Goal: Task Accomplishment & Management: Manage account settings

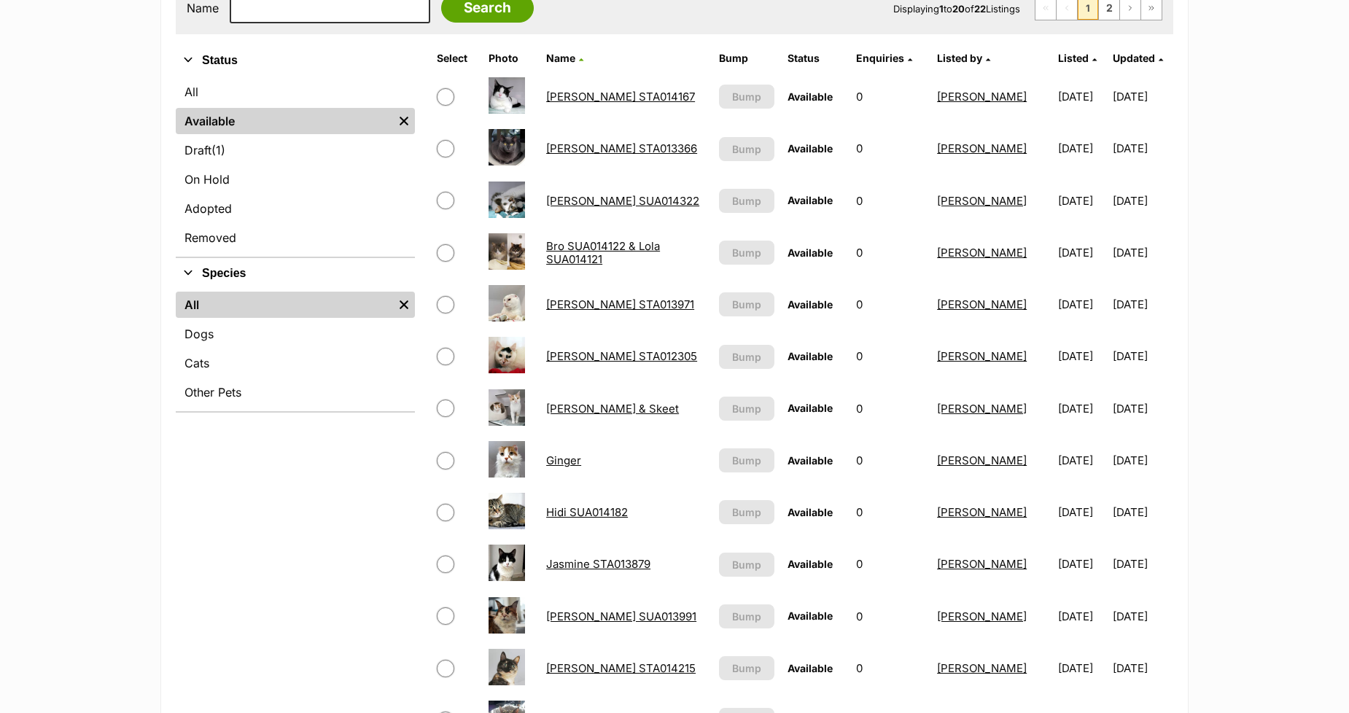
scroll to position [324, 0]
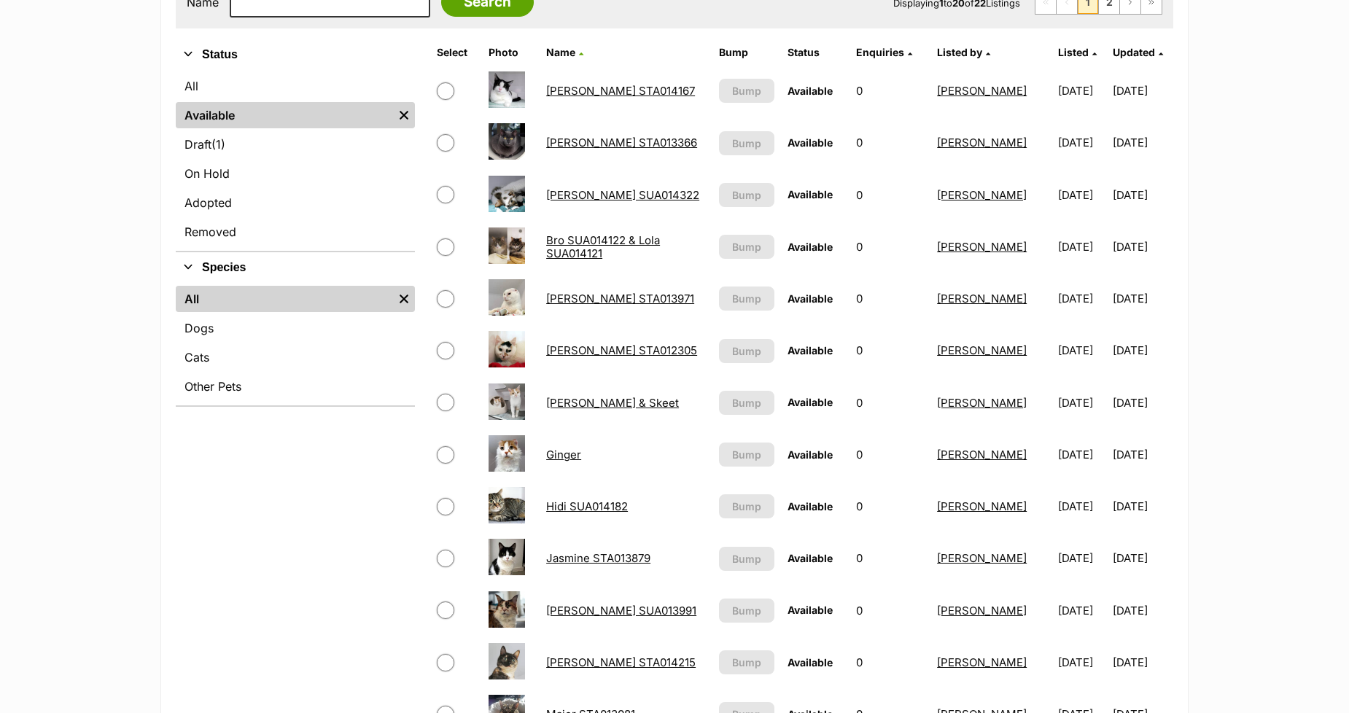
click at [551, 554] on link "Jasmine STA013879" at bounding box center [598, 558] width 104 height 14
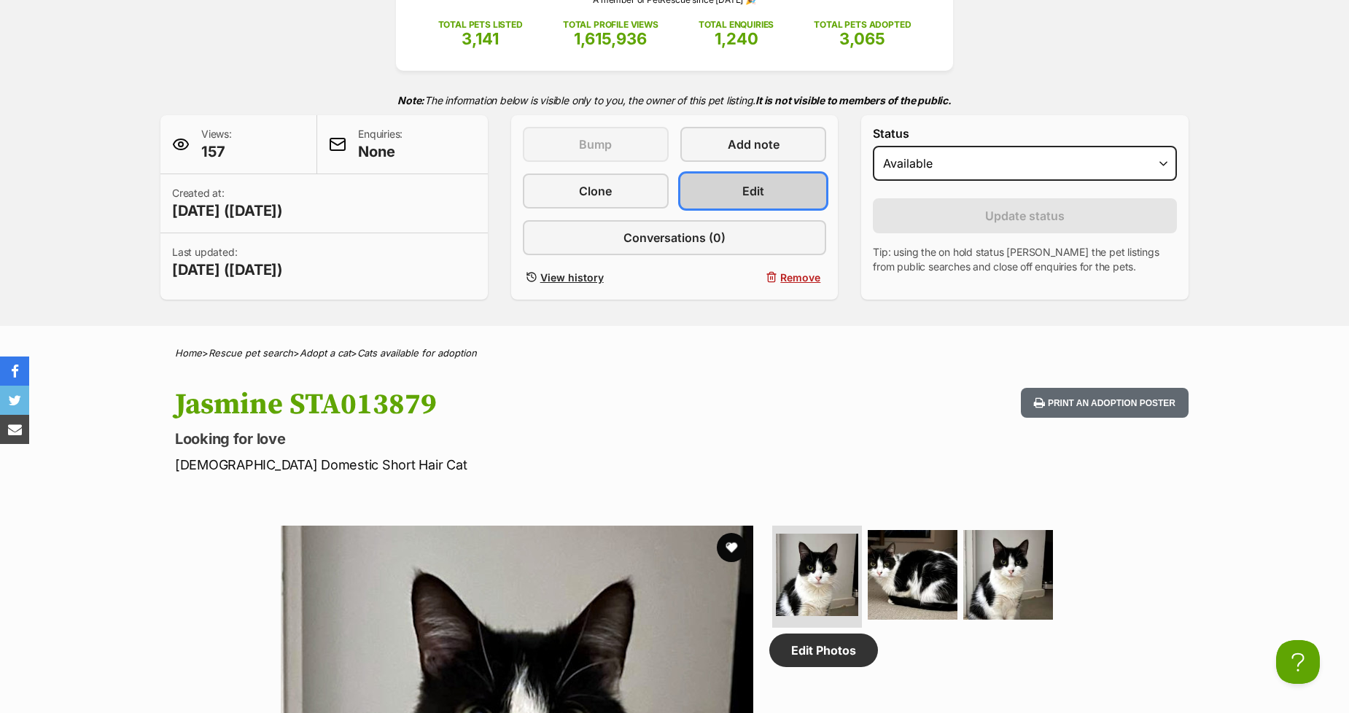
click at [763, 187] on span "Edit" at bounding box center [753, 191] width 22 height 18
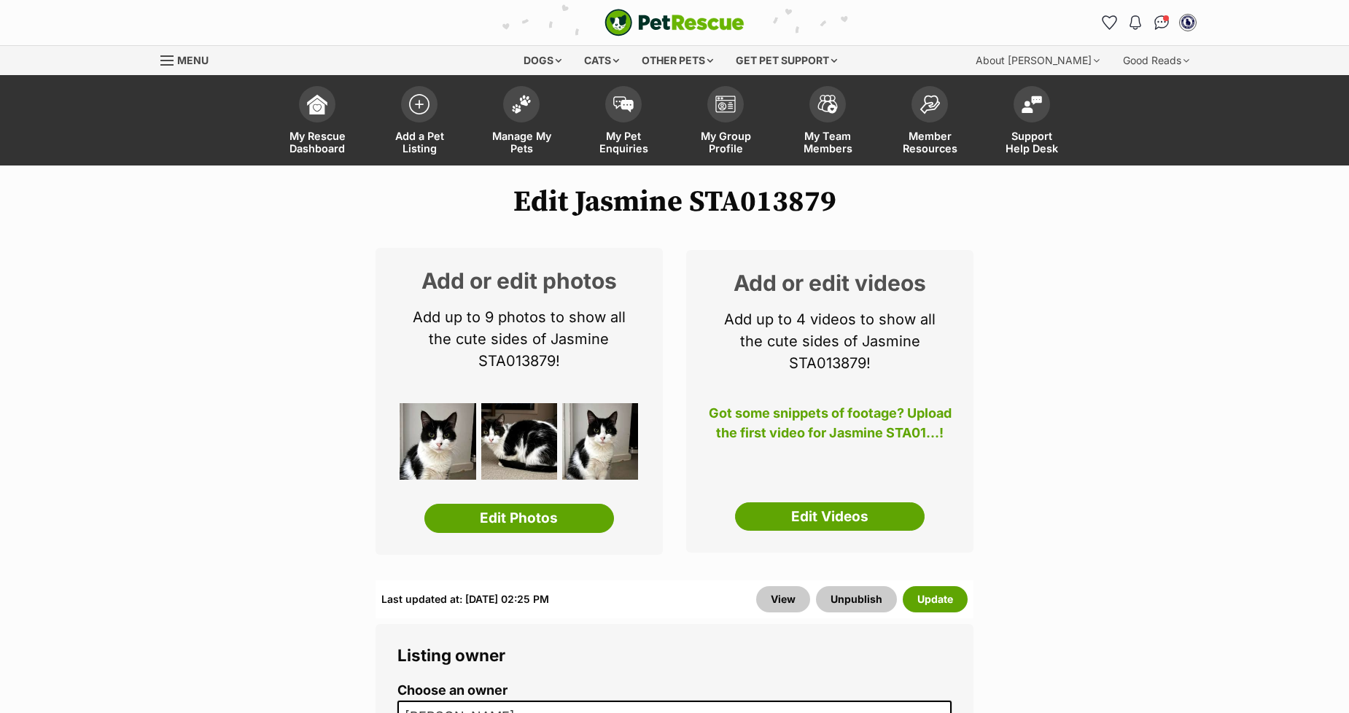
scroll to position [324, 0]
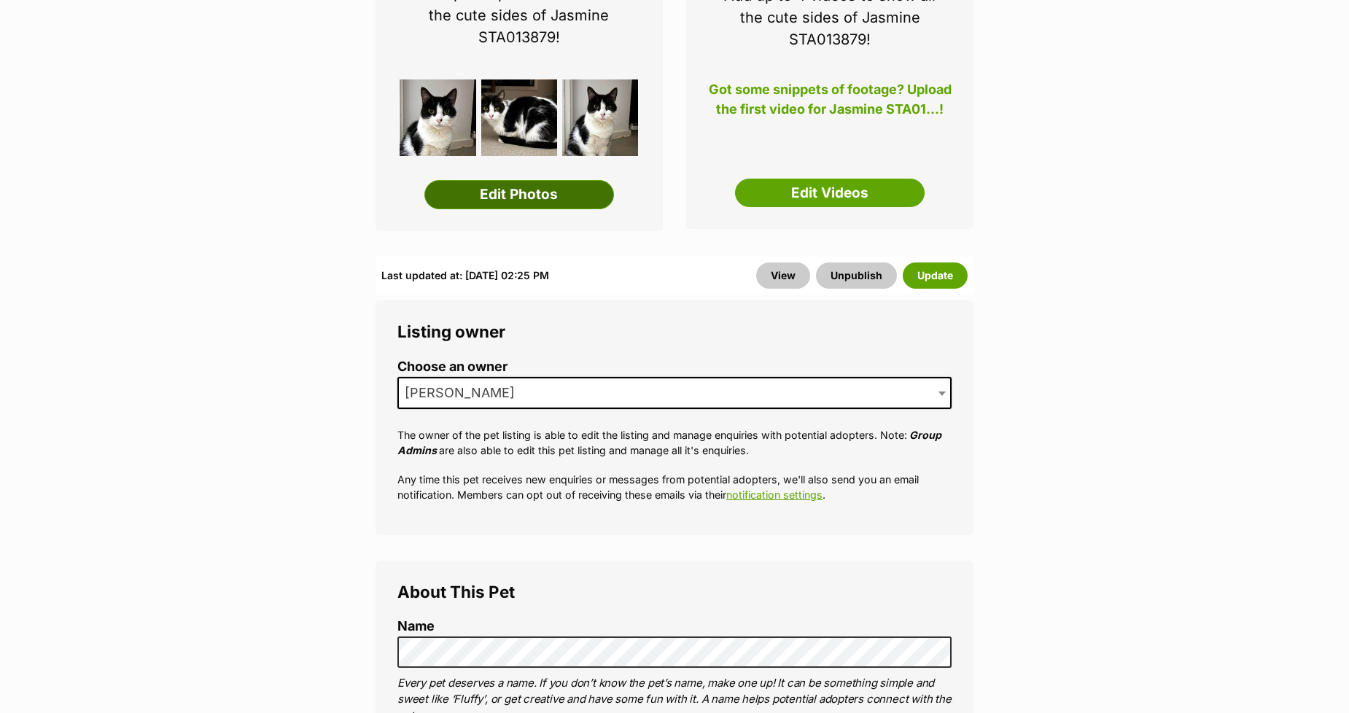
click at [478, 193] on link "Edit Photos" at bounding box center [519, 194] width 190 height 29
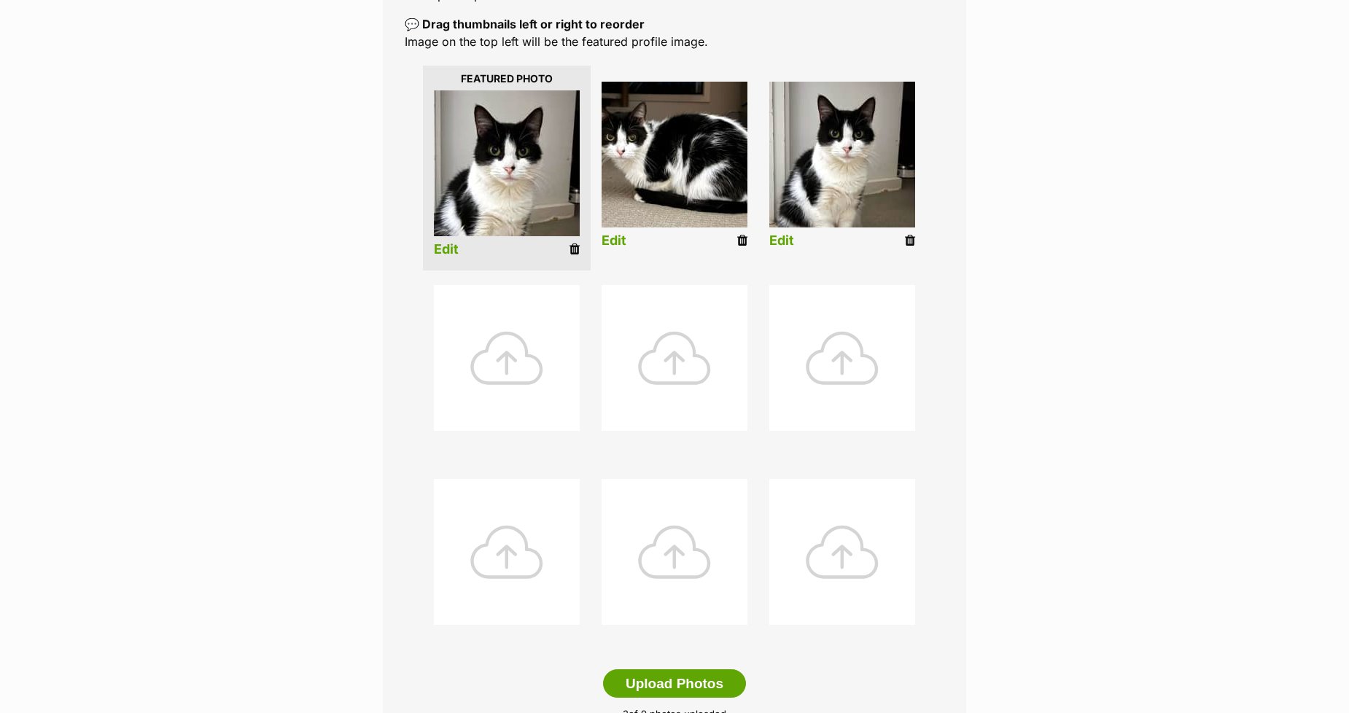
scroll to position [486, 0]
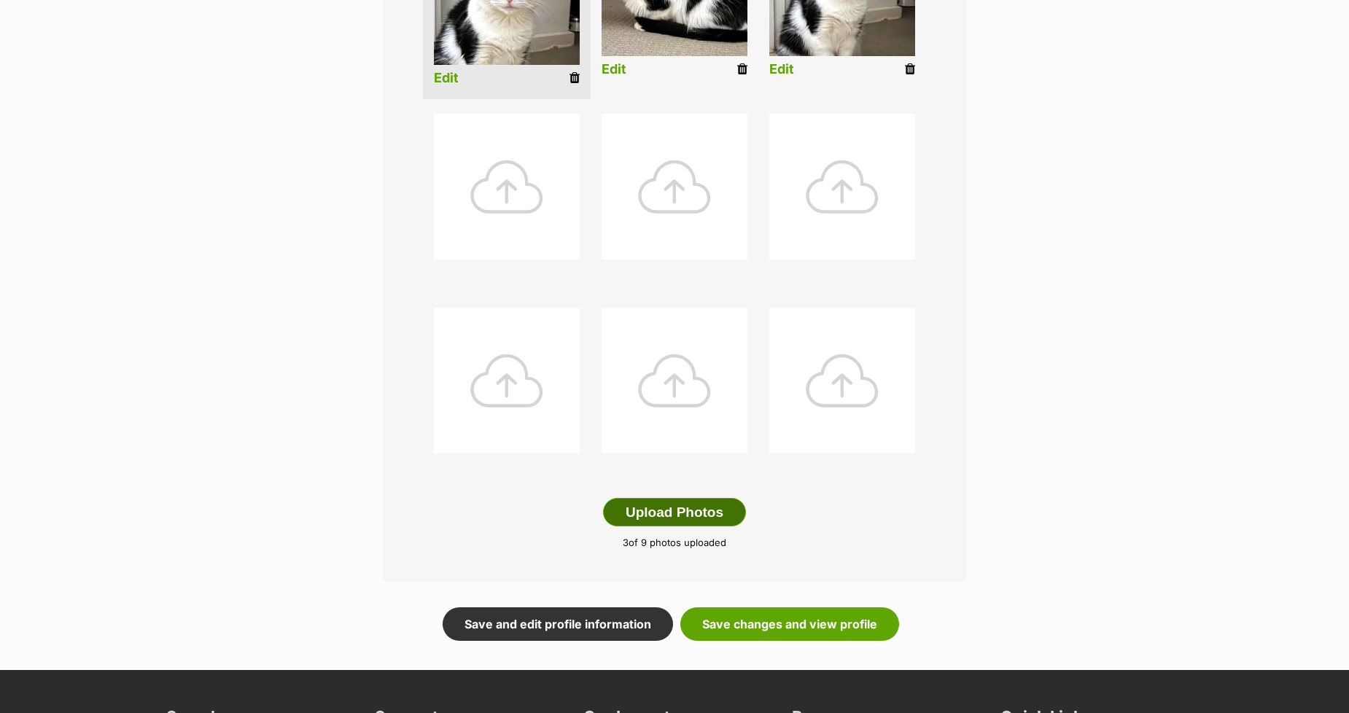
click at [640, 520] on button "Upload Photos" at bounding box center [674, 512] width 143 height 29
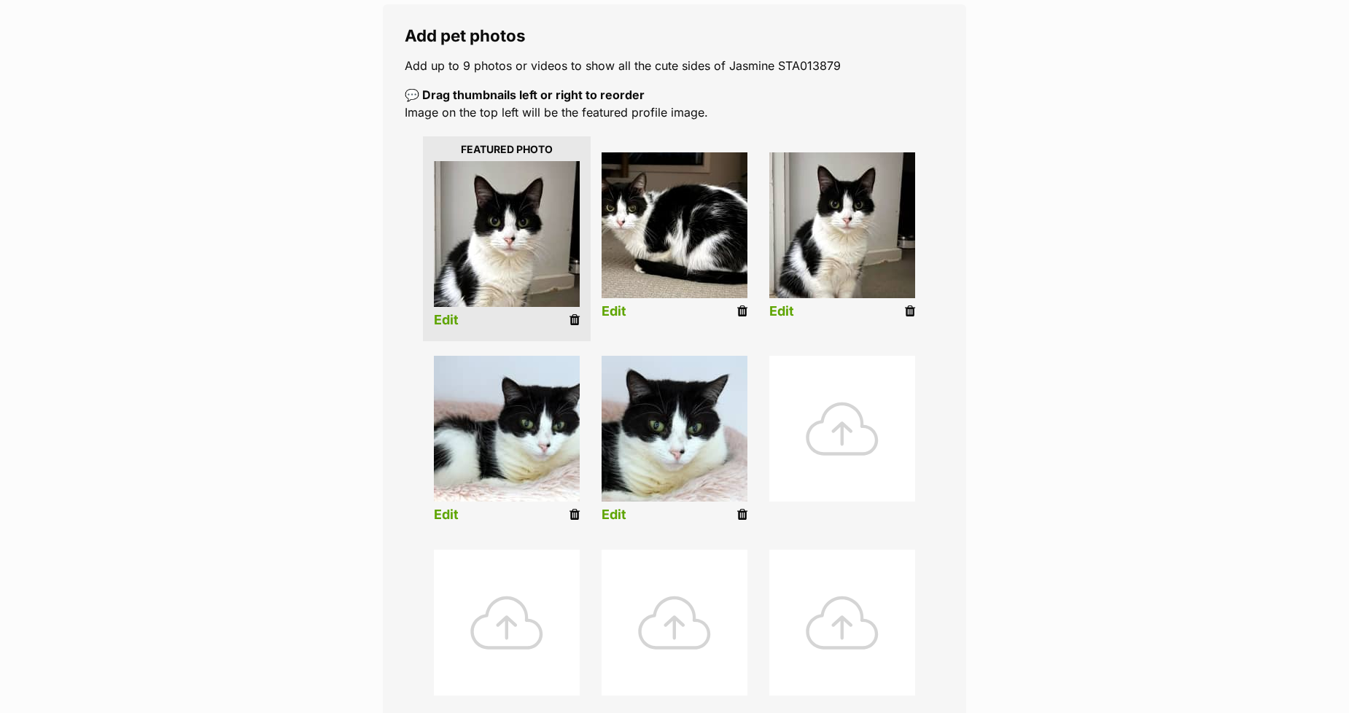
scroll to position [243, 0]
click at [578, 319] on icon at bounding box center [575, 320] width 10 height 13
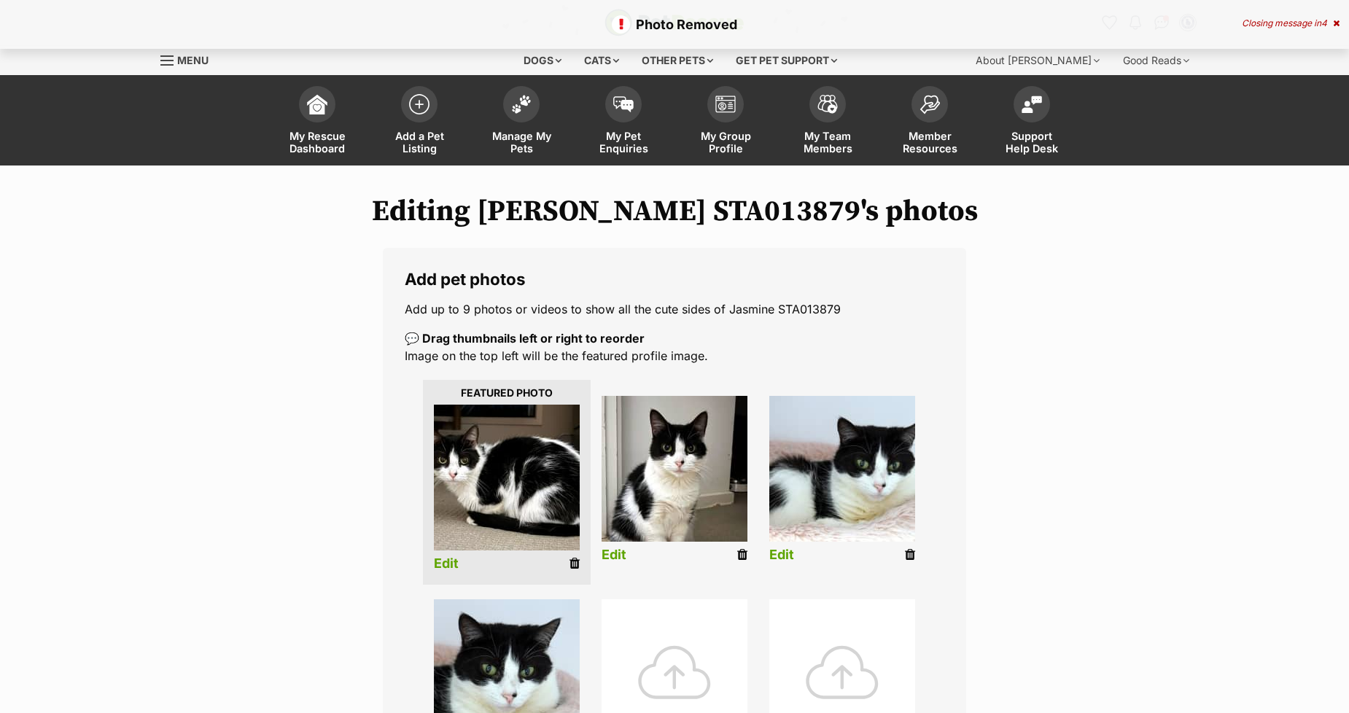
drag, startPoint x: 574, startPoint y: 560, endPoint x: 739, endPoint y: 44, distance: 542.2
click at [575, 562] on icon at bounding box center [575, 563] width 10 height 13
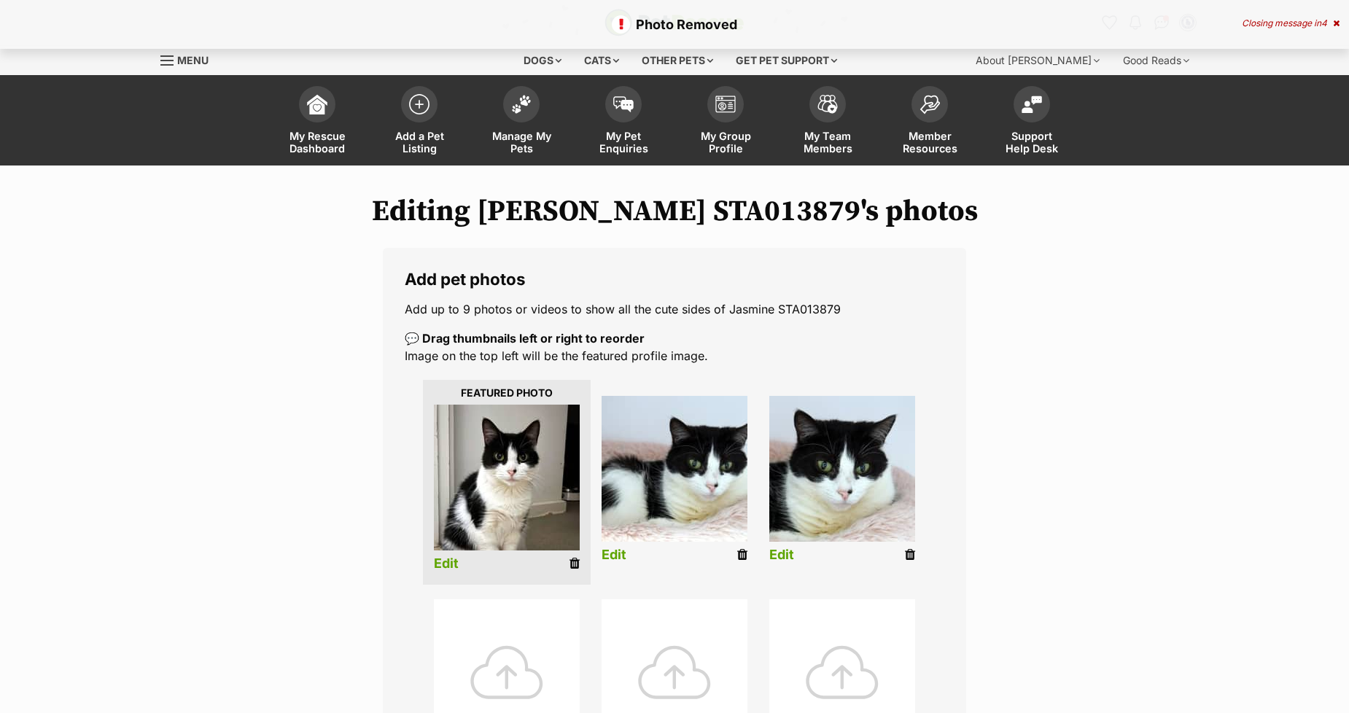
click at [580, 559] on li "Edit" at bounding box center [507, 482] width 168 height 205
click at [573, 562] on icon at bounding box center [575, 563] width 10 height 13
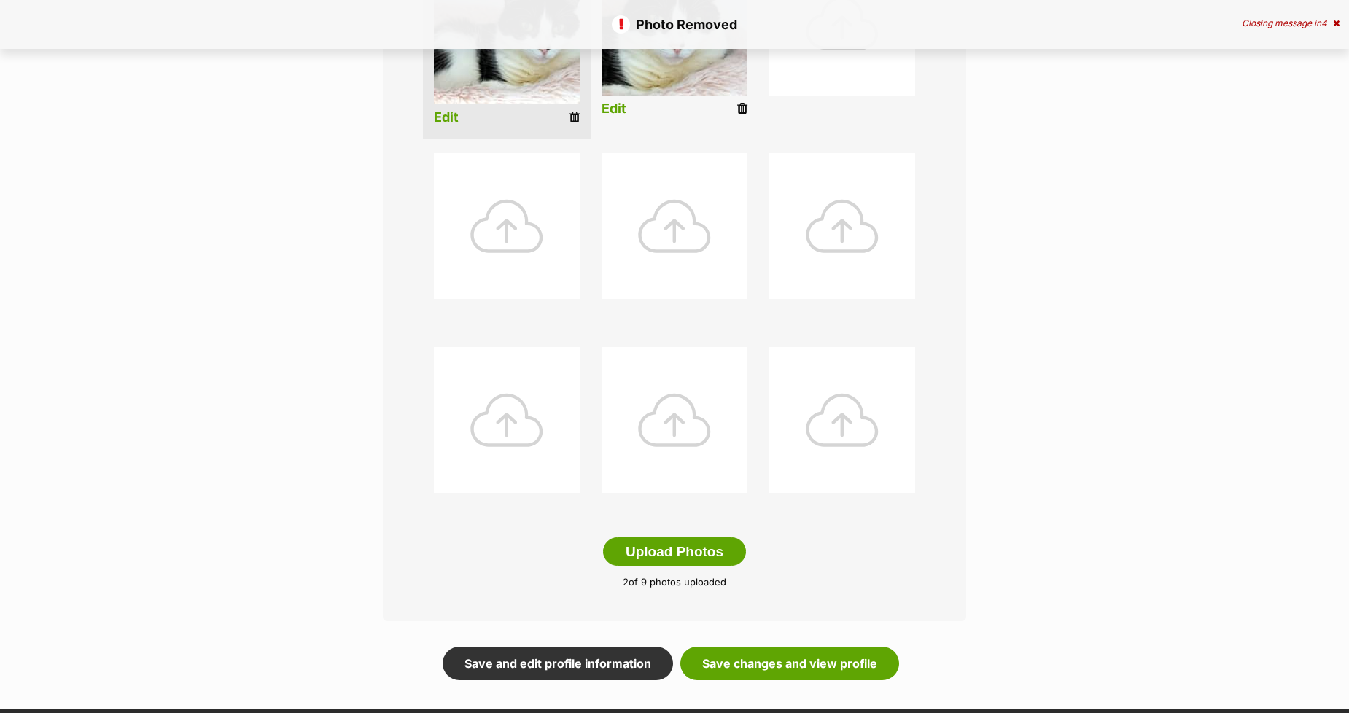
scroll to position [486, 0]
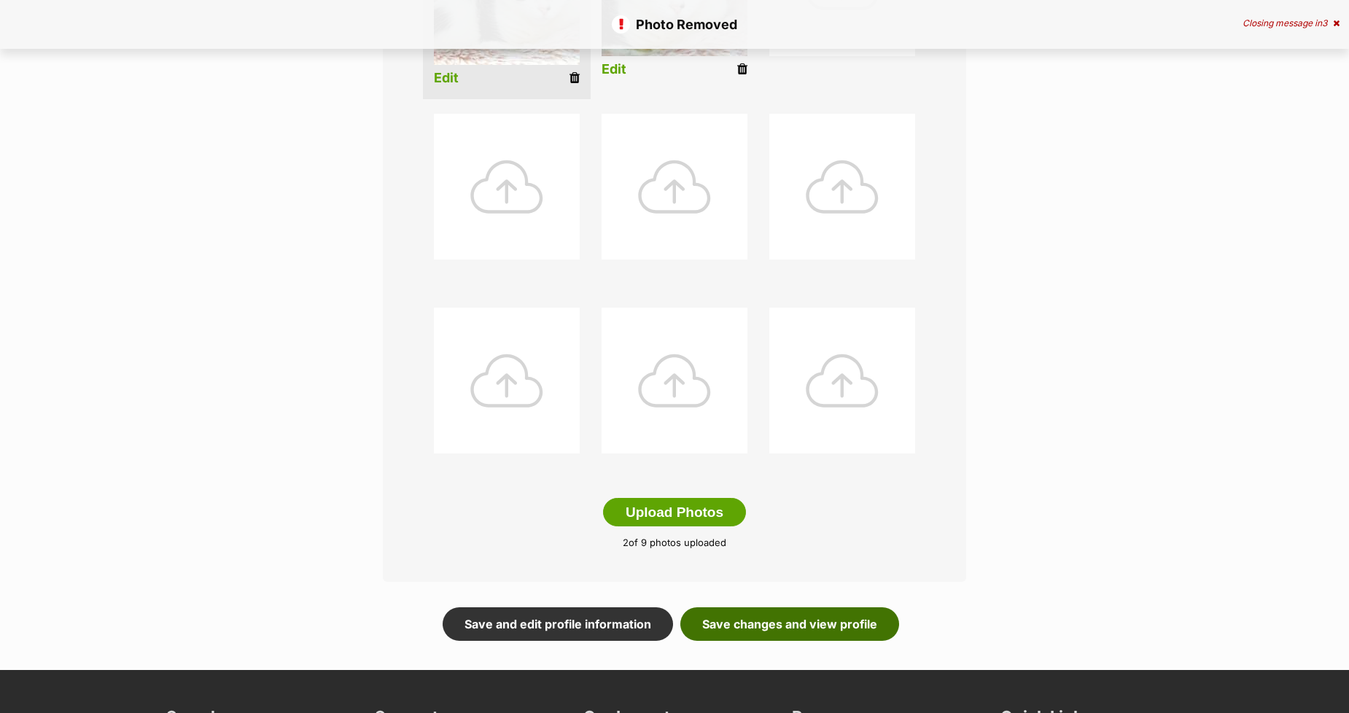
click at [721, 622] on link "Save changes and view profile" at bounding box center [789, 624] width 219 height 34
